Goal: Task Accomplishment & Management: Manage account settings

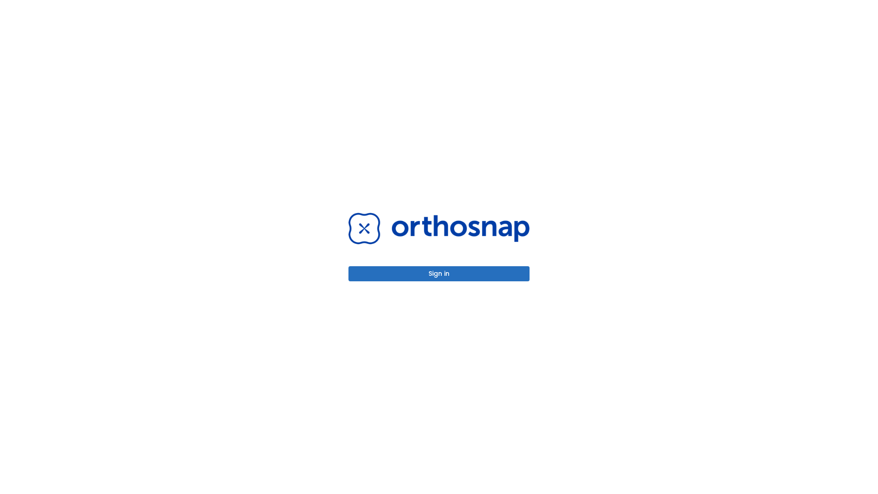
click at [439, 273] on button "Sign in" at bounding box center [438, 273] width 181 height 15
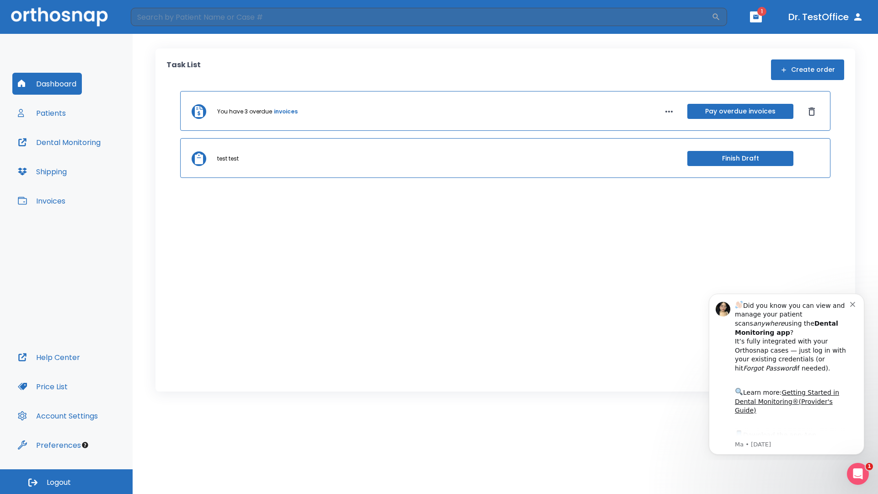
click at [66, 482] on span "Logout" at bounding box center [59, 482] width 24 height 10
